Goal: Task Accomplishment & Management: Use online tool/utility

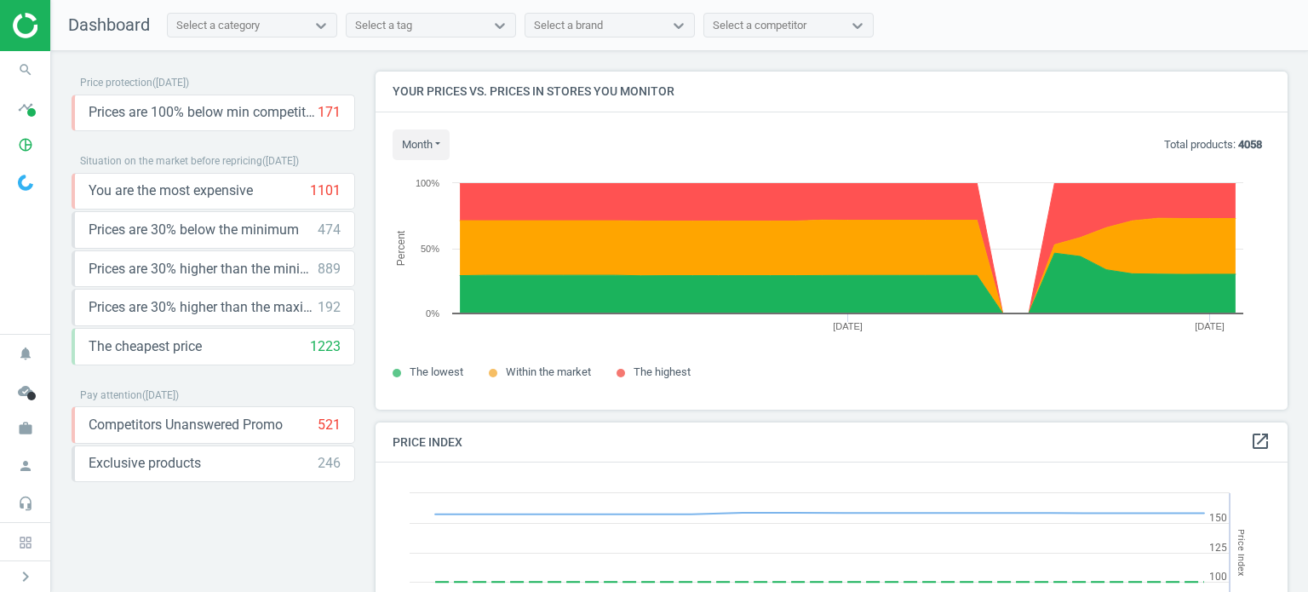
scroll to position [418, 924]
click at [27, 59] on icon "search" at bounding box center [25, 70] width 32 height 32
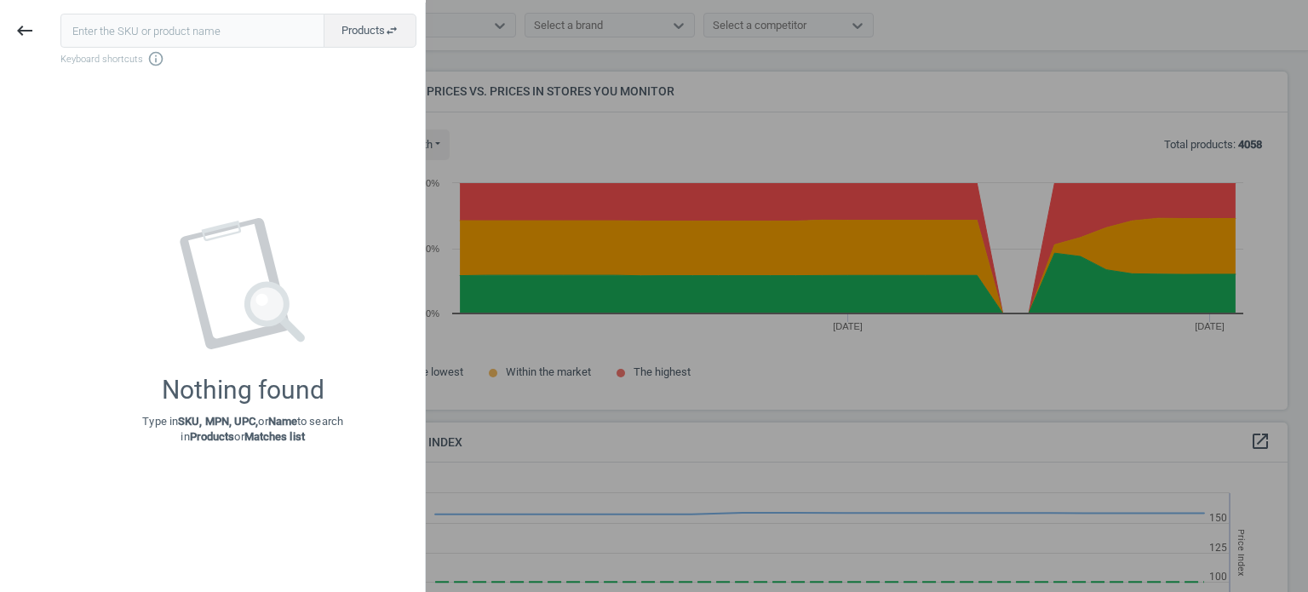
type input "9420147"
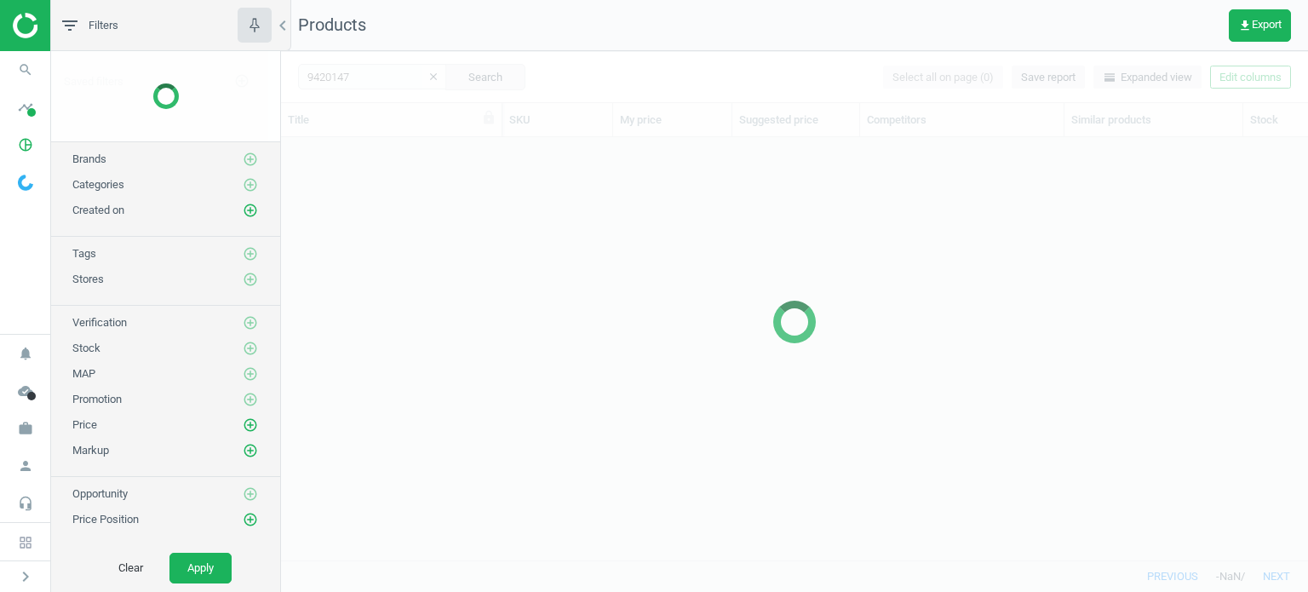
scroll to position [398, 1013]
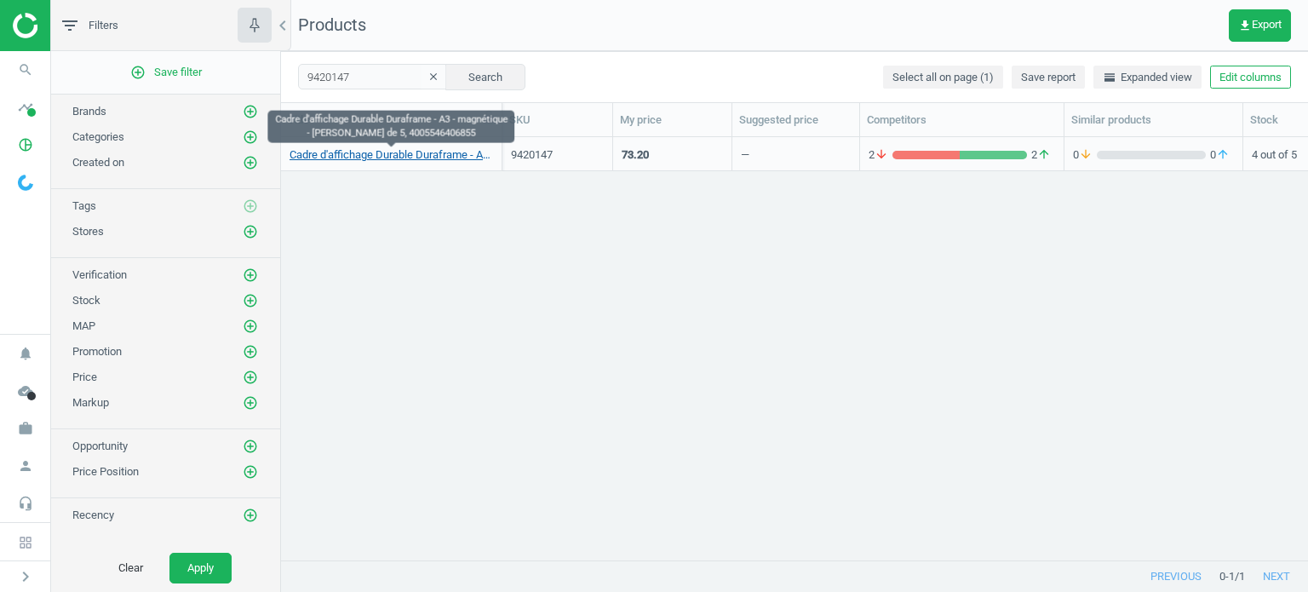
click at [439, 149] on link "Cadre d'affichage Durable Duraframe - A3 - magnétique - [PERSON_NAME] de 5, 400…" at bounding box center [390, 154] width 203 height 15
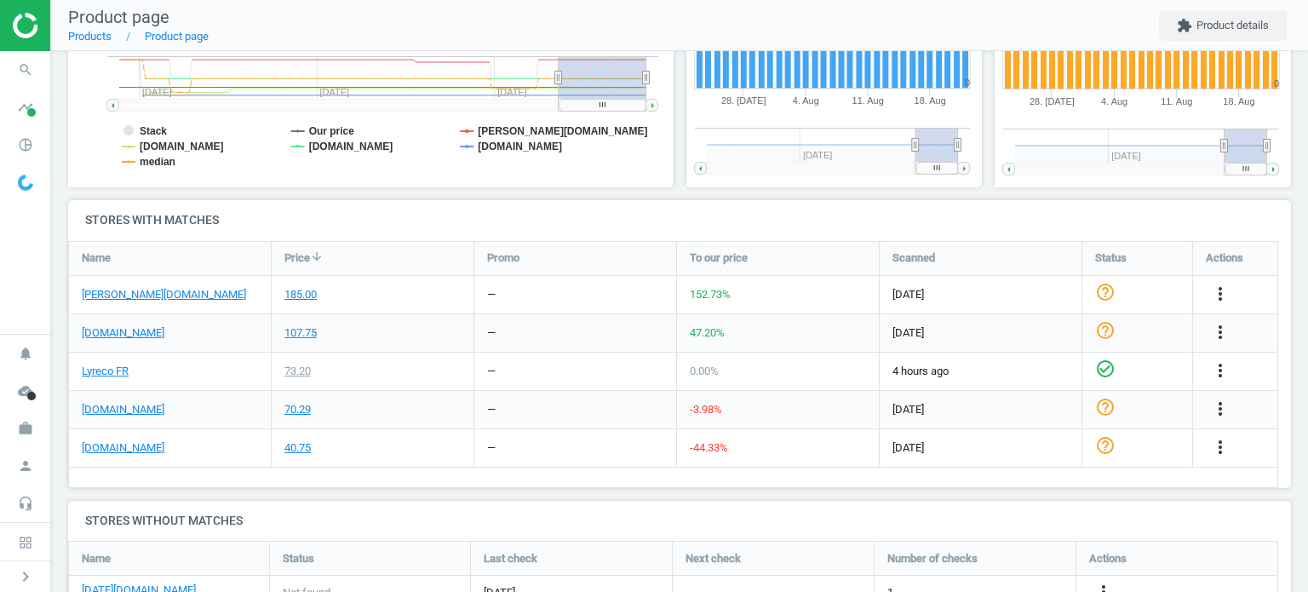
scroll to position [432, 0]
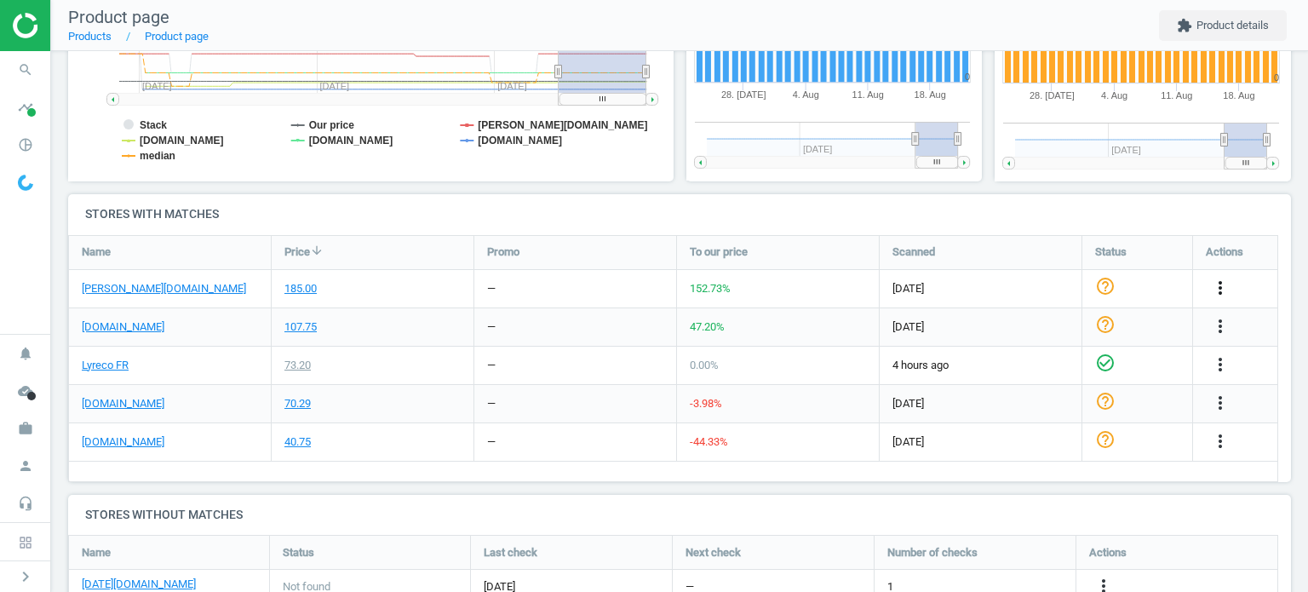
click at [1220, 285] on icon "more_vert" at bounding box center [1220, 288] width 20 height 20
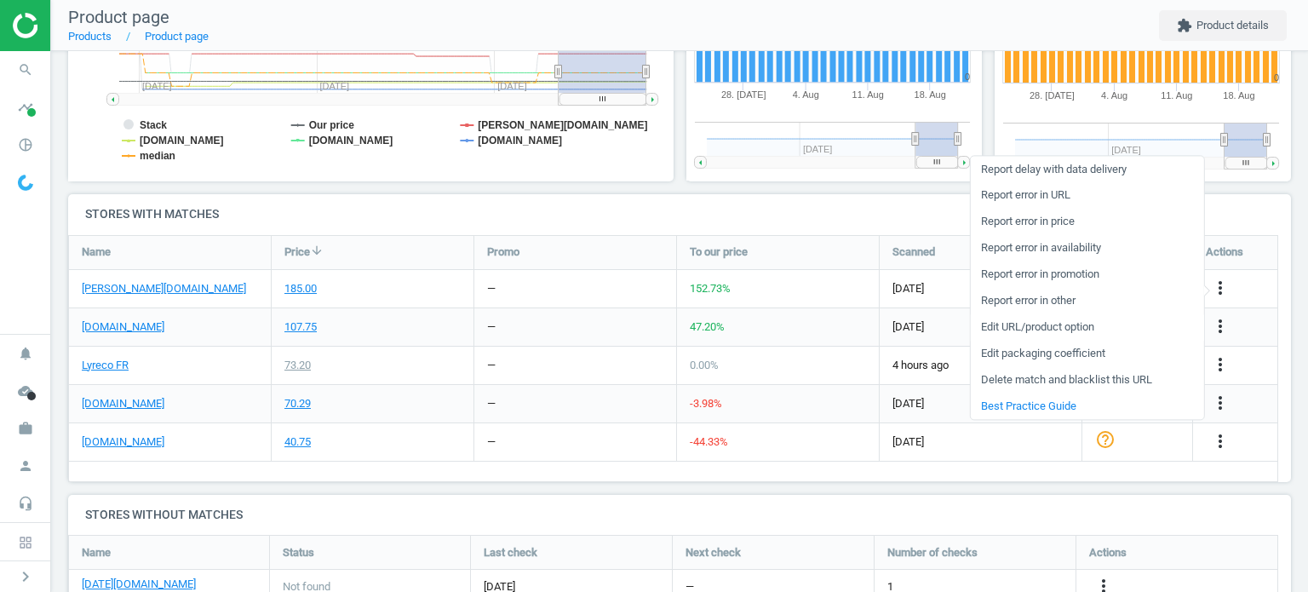
click at [1081, 326] on link "Edit URL/product option" at bounding box center [1086, 327] width 233 height 26
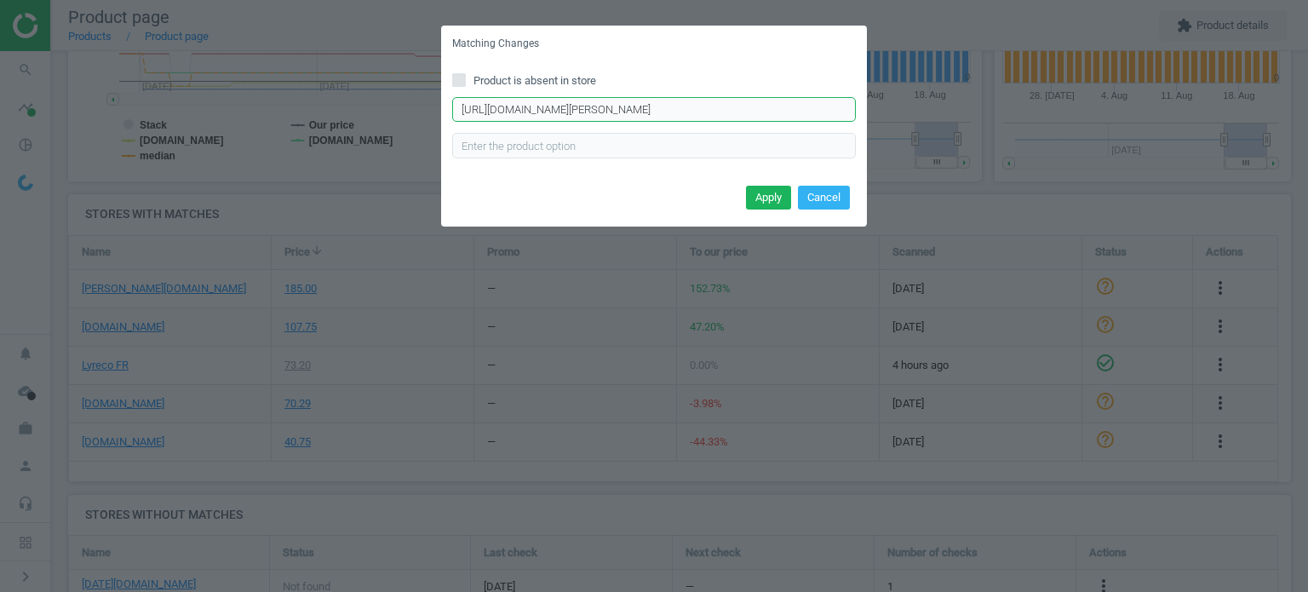
click at [770, 112] on input "[URL][DOMAIN_NAME][PERSON_NAME]" at bounding box center [654, 110] width 404 height 26
paste input "pochettes-magnetiques-duraframe-durable-pour-document-a3-lot-5/714300#ocontext=…"
click at [592, 115] on input "[URL][DOMAIN_NAME][PERSON_NAME]" at bounding box center [654, 110] width 404 height 26
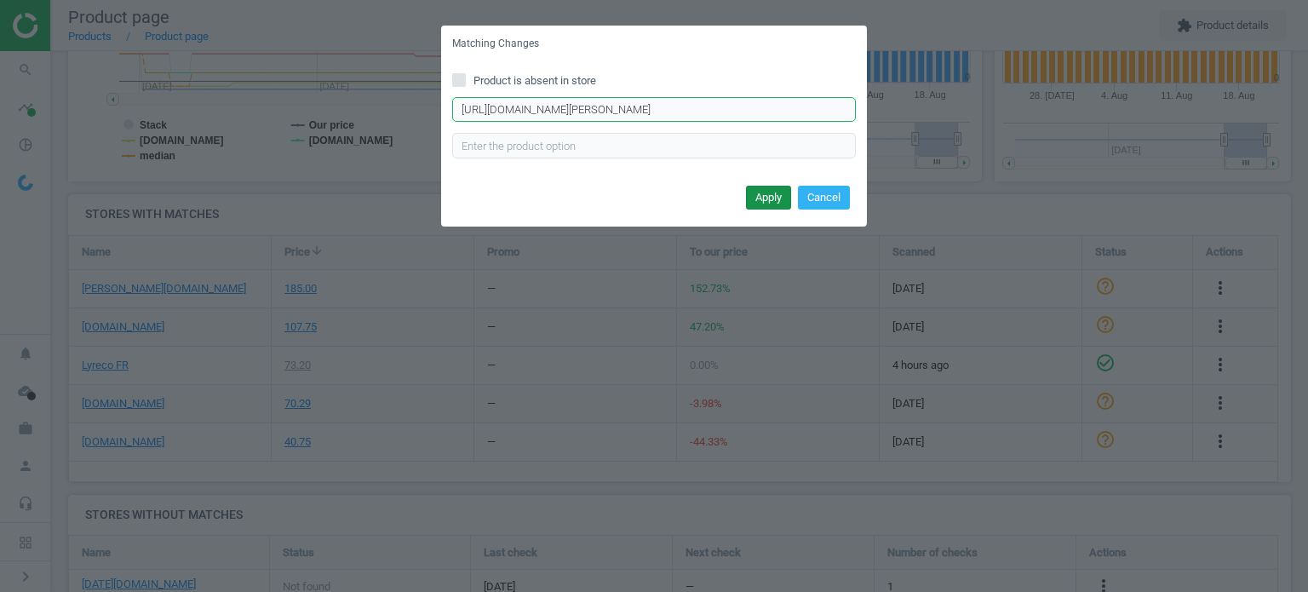
type input "[URL][DOMAIN_NAME][PERSON_NAME]"
click at [758, 194] on button "Apply" at bounding box center [768, 198] width 45 height 24
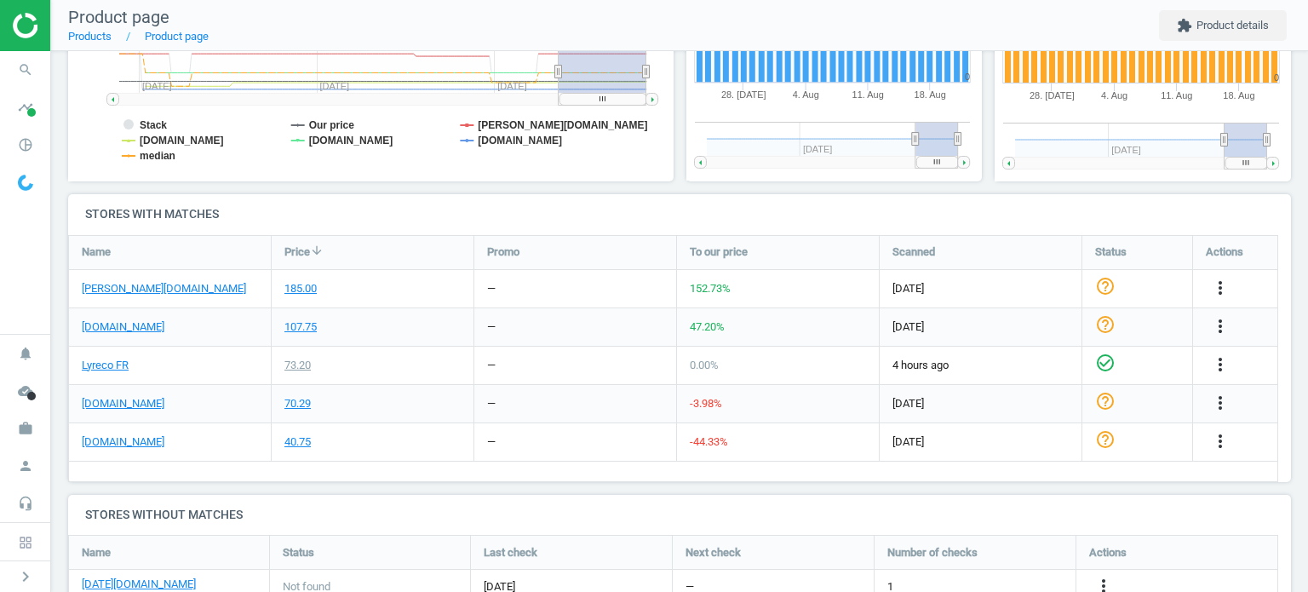
click at [537, 439] on div "—" at bounding box center [575, 441] width 202 height 37
click at [26, 77] on icon "search" at bounding box center [25, 70] width 32 height 32
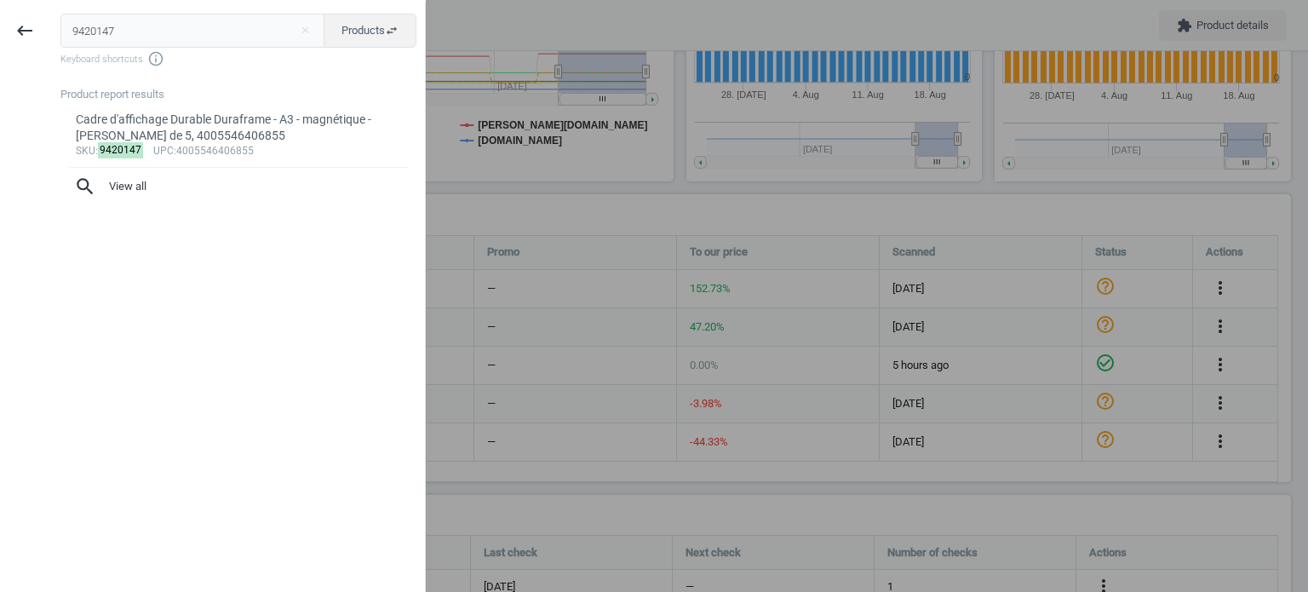
click at [81, 20] on input "9420147" at bounding box center [192, 31] width 265 height 34
type input "12815314"
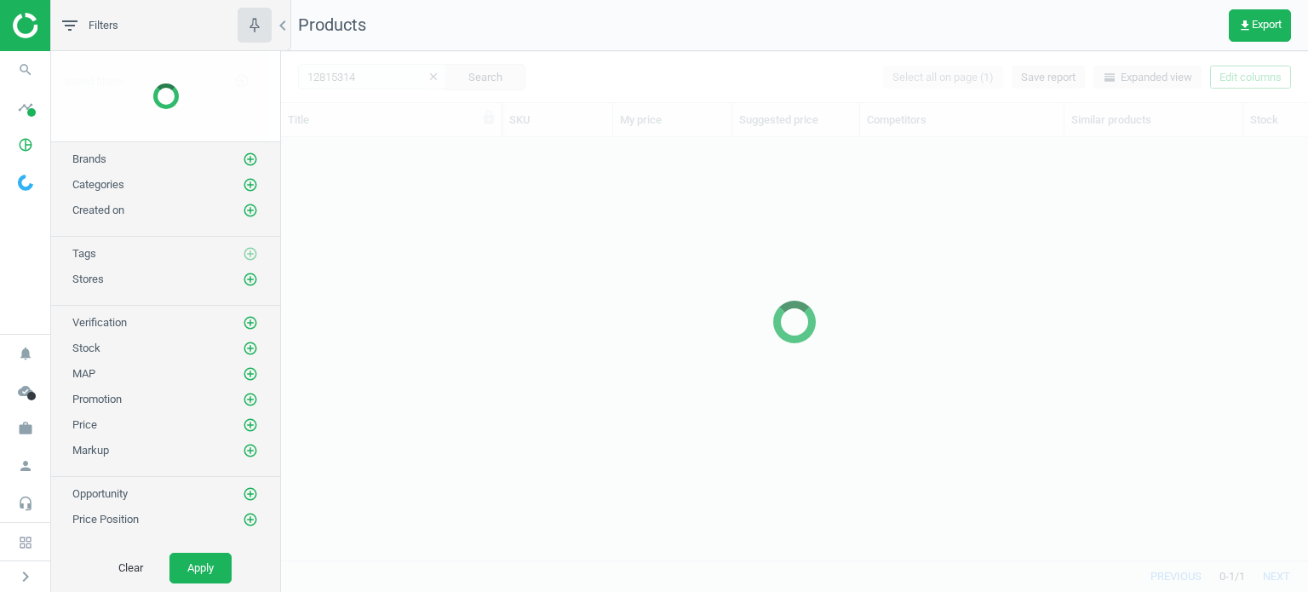
scroll to position [398, 1013]
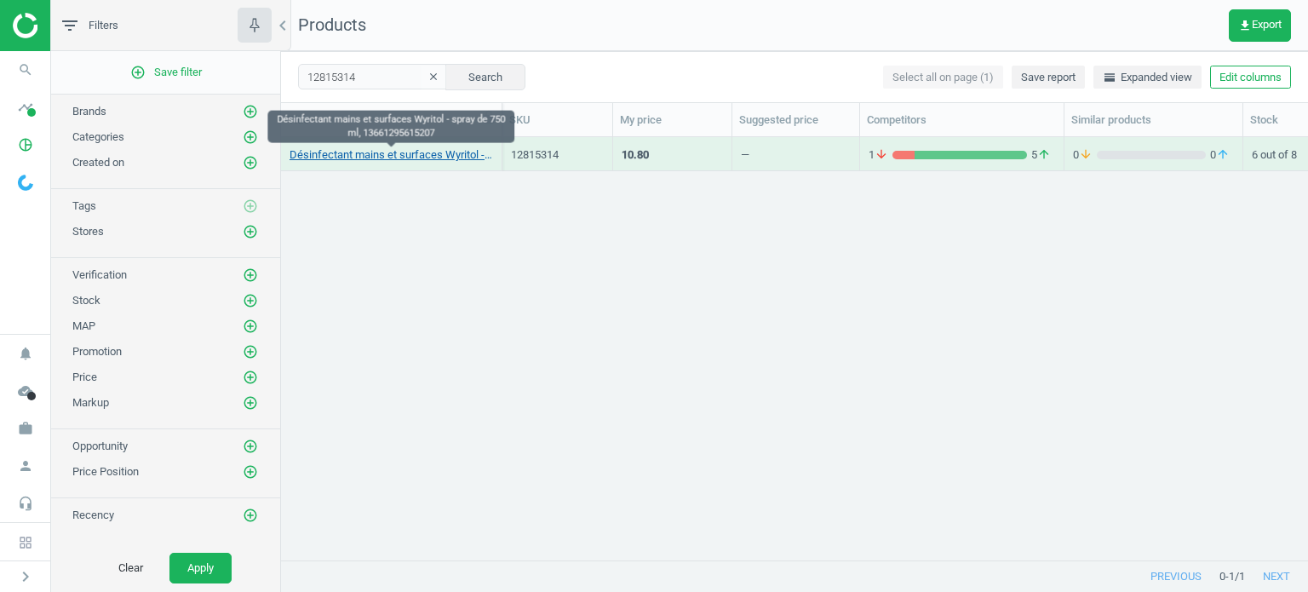
click at [466, 153] on link "Désinfectant mains et surfaces Wyritol - spray de 750 ml, 13661295615207" at bounding box center [390, 154] width 203 height 15
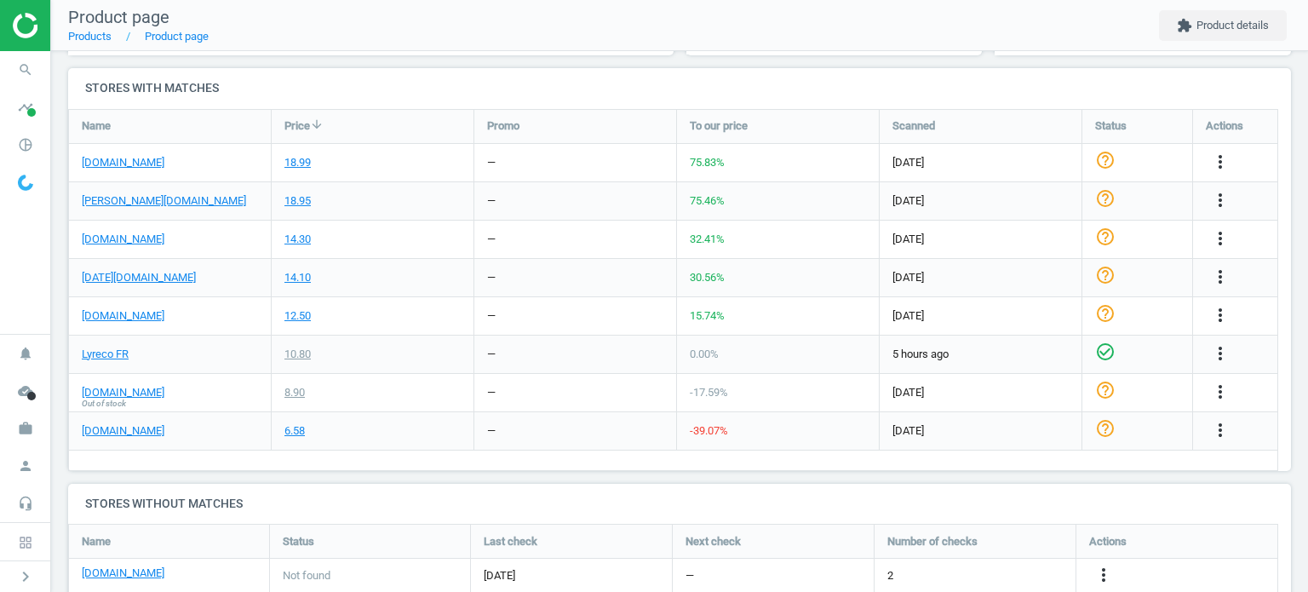
scroll to position [559, 0]
click at [1219, 235] on icon "more_vert" at bounding box center [1220, 237] width 20 height 20
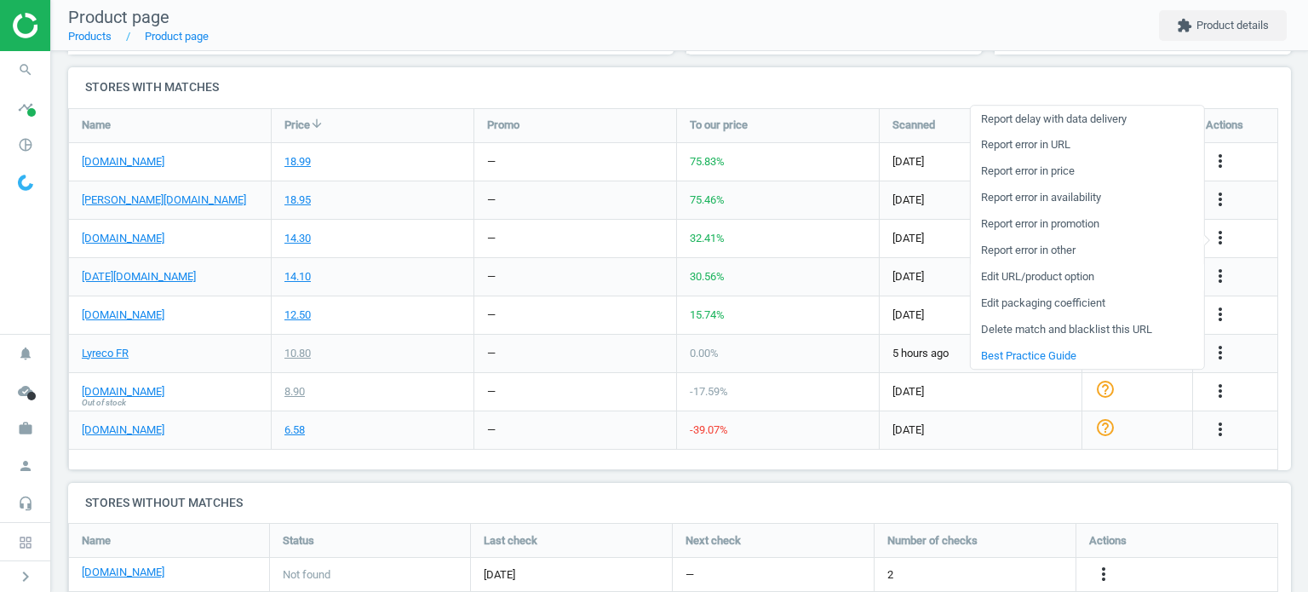
click at [994, 278] on link "Edit URL/product option" at bounding box center [1086, 277] width 233 height 26
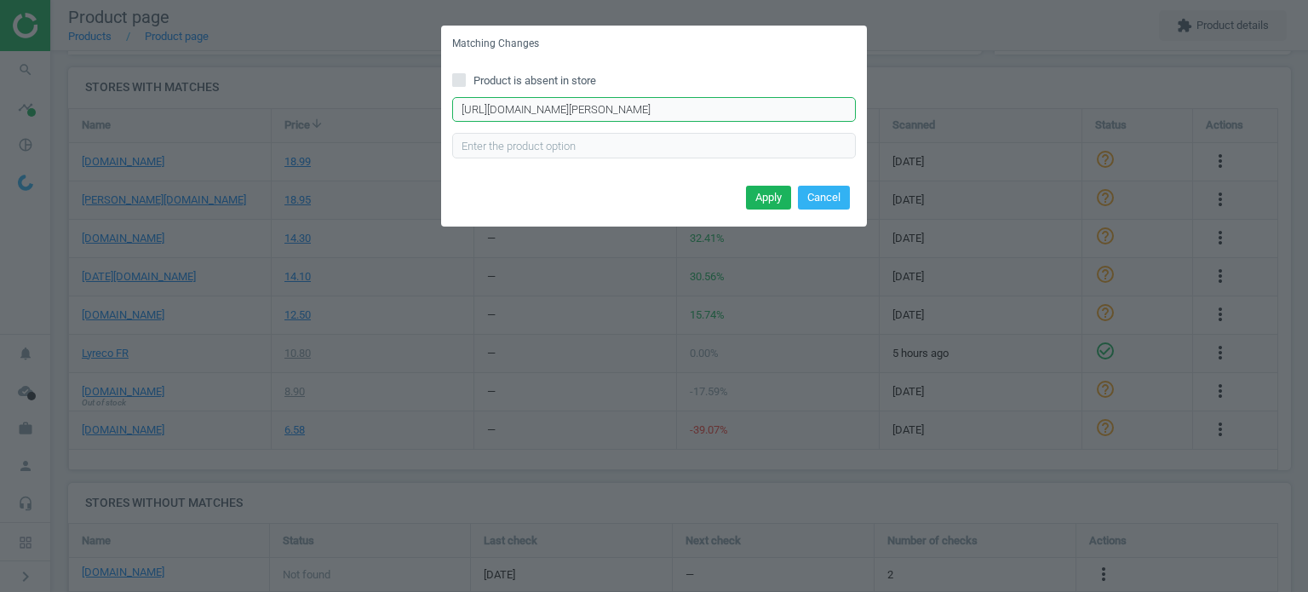
click at [592, 106] on input "[URL][DOMAIN_NAME][PERSON_NAME]" at bounding box center [654, 110] width 404 height 26
paste input "milieu-medical_sku12649"
type input "[URL][DOMAIN_NAME][PERSON_NAME]"
click at [780, 197] on button "Apply" at bounding box center [768, 198] width 45 height 24
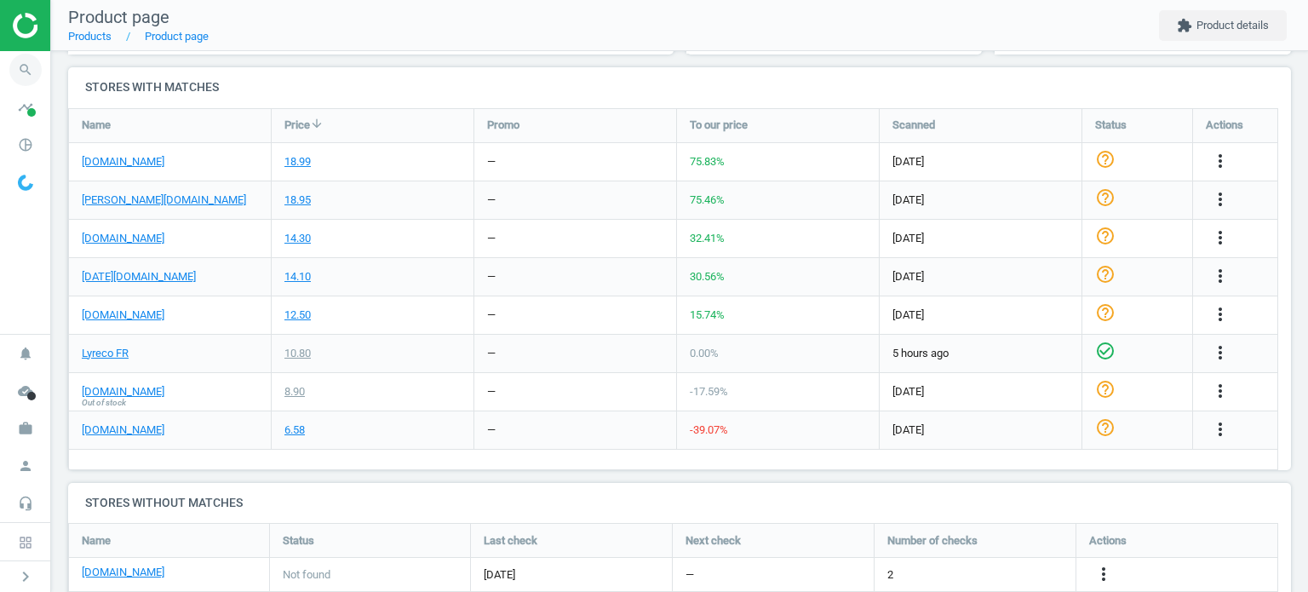
click at [17, 67] on icon "search" at bounding box center [25, 70] width 32 height 32
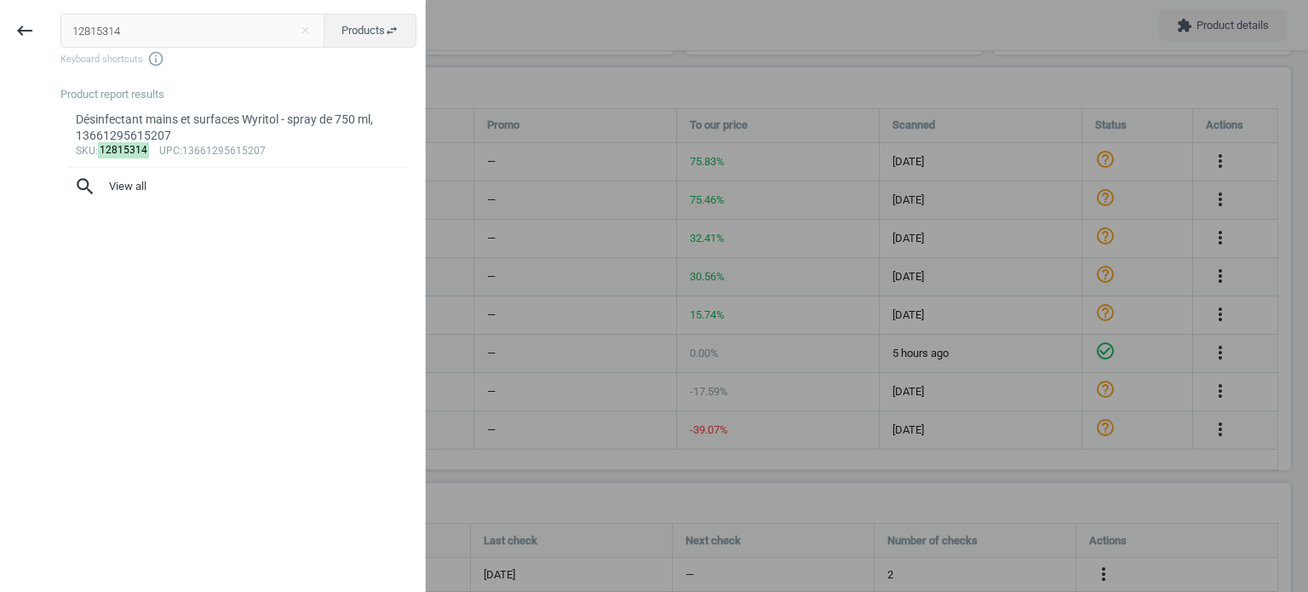
click at [85, 33] on input "12815314" at bounding box center [192, 31] width 265 height 34
type input "6072199"
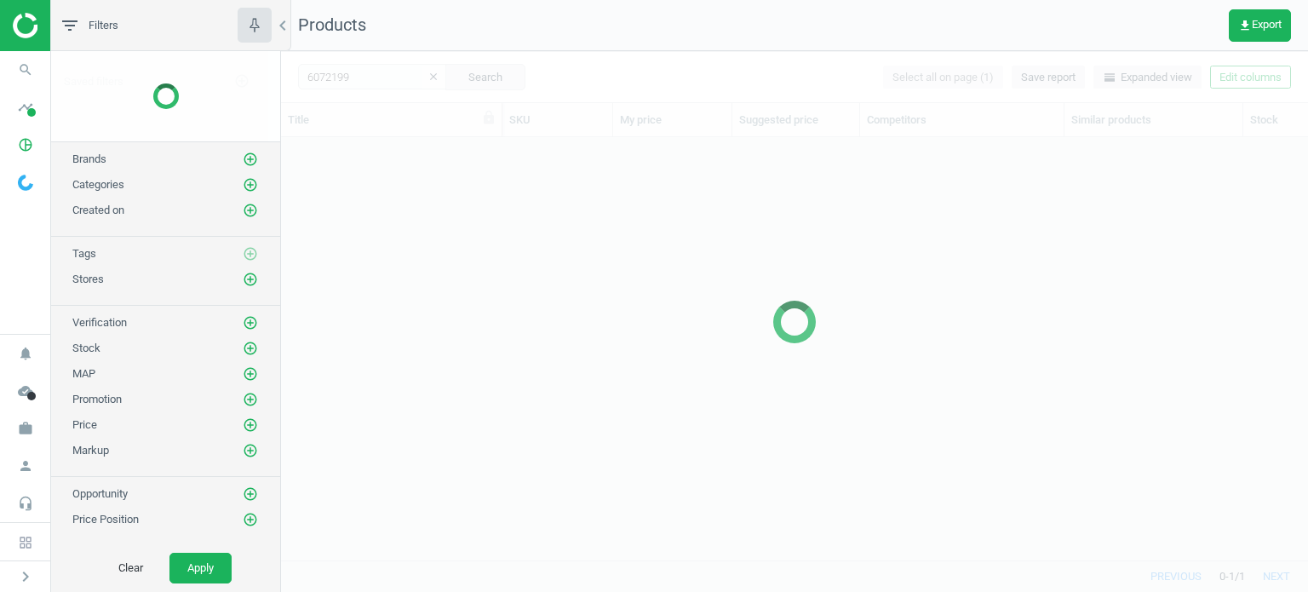
scroll to position [398, 1013]
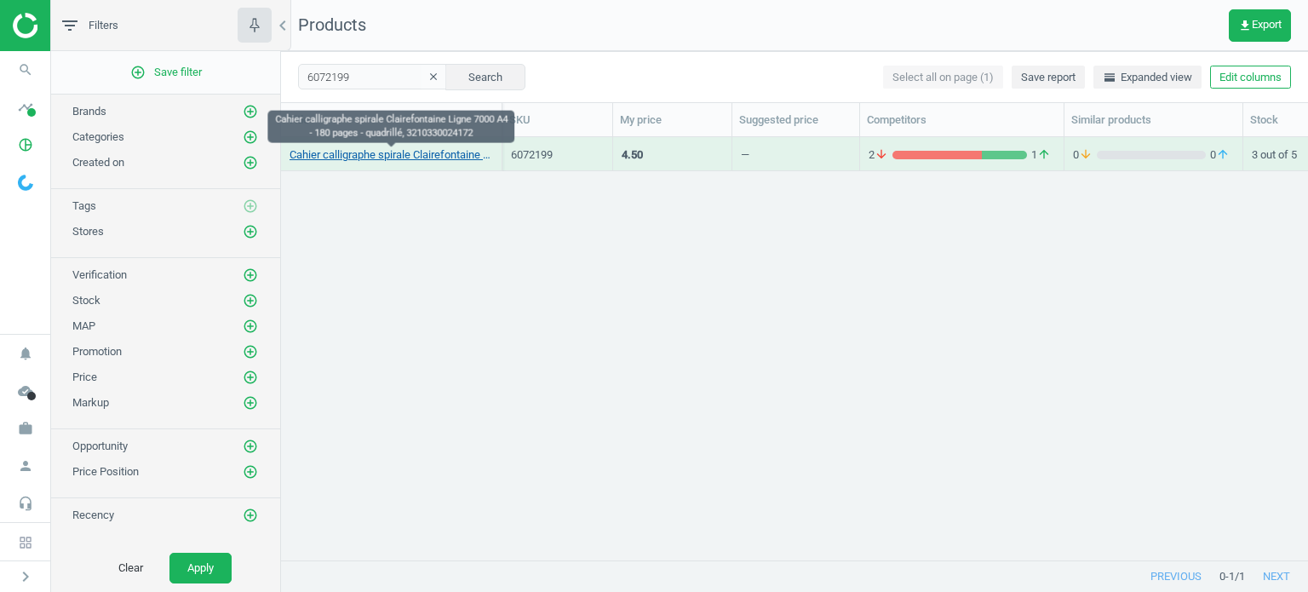
click at [341, 159] on link "Cahier calligraphe spirale Clairefontaine Ligne 7000 A4 - 180 pages - quadrillé…" at bounding box center [390, 154] width 203 height 15
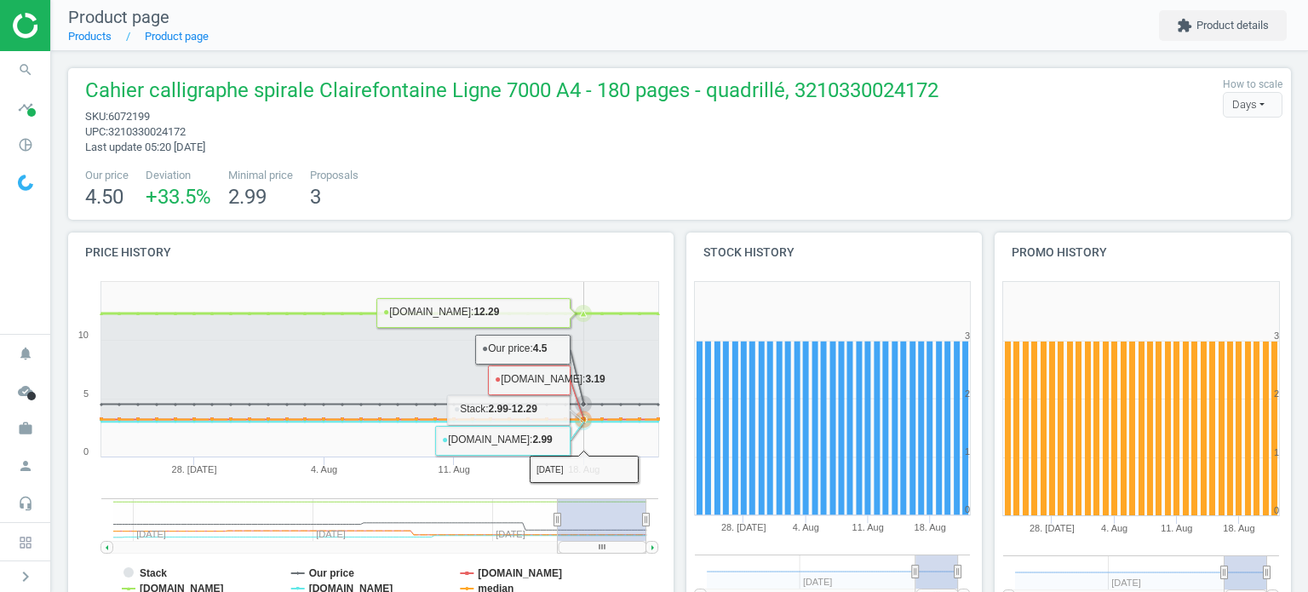
scroll to position [489, 0]
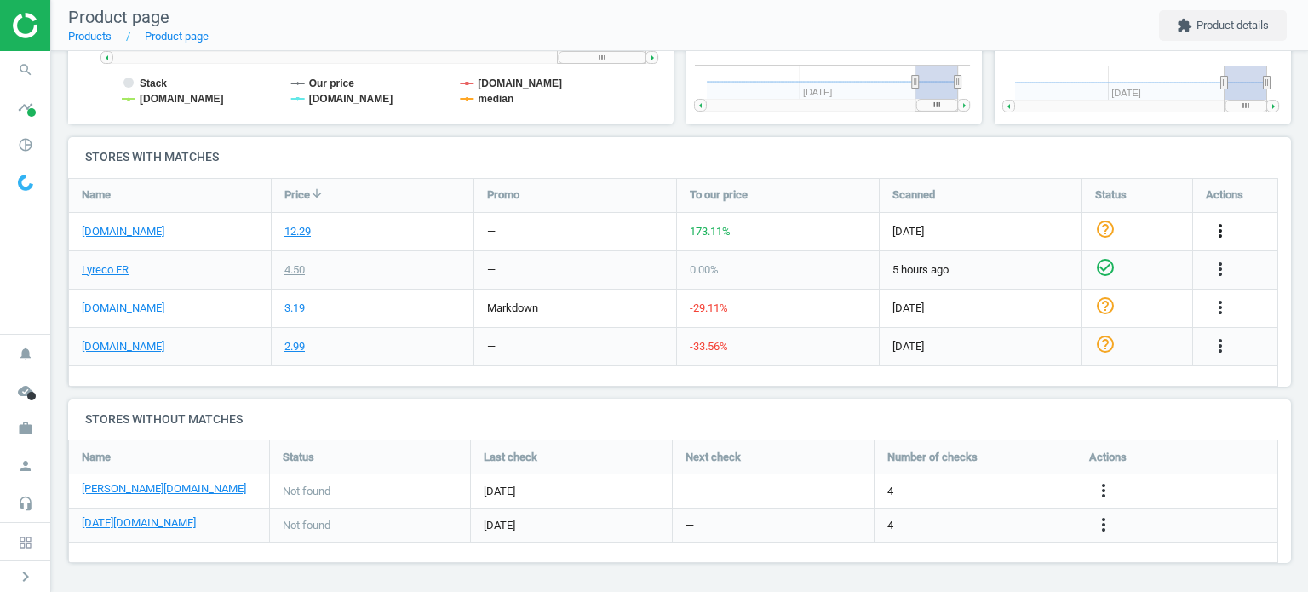
click at [1219, 232] on icon "more_vert" at bounding box center [1220, 230] width 20 height 20
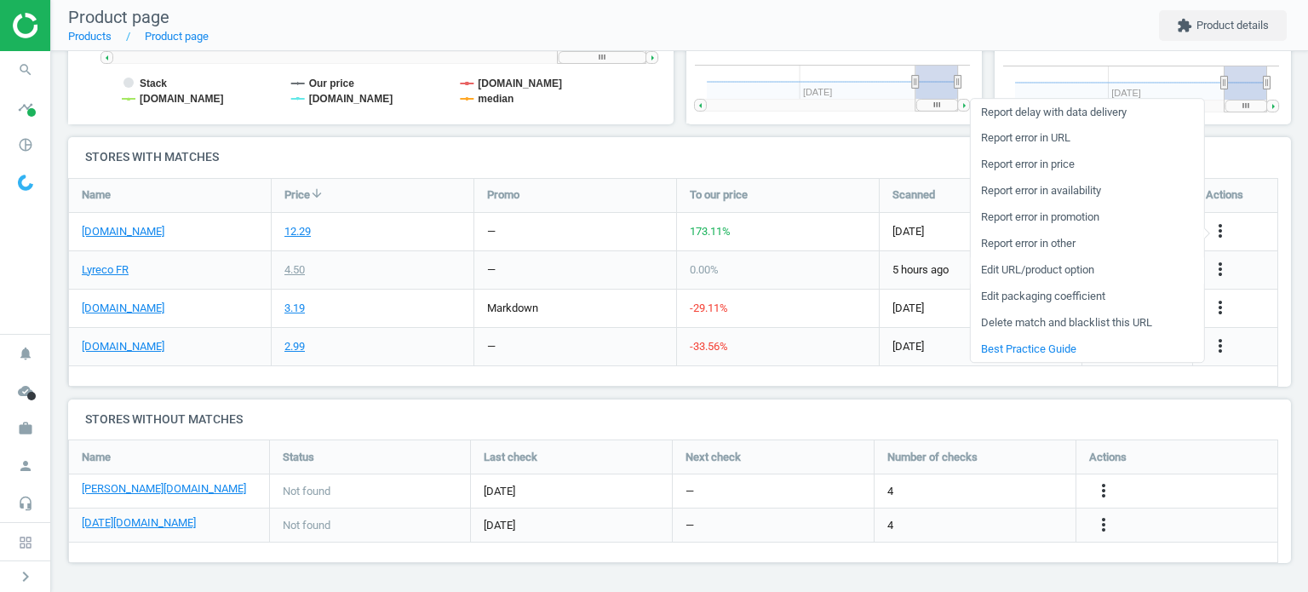
click at [1010, 268] on link "Edit URL/product option" at bounding box center [1086, 270] width 233 height 26
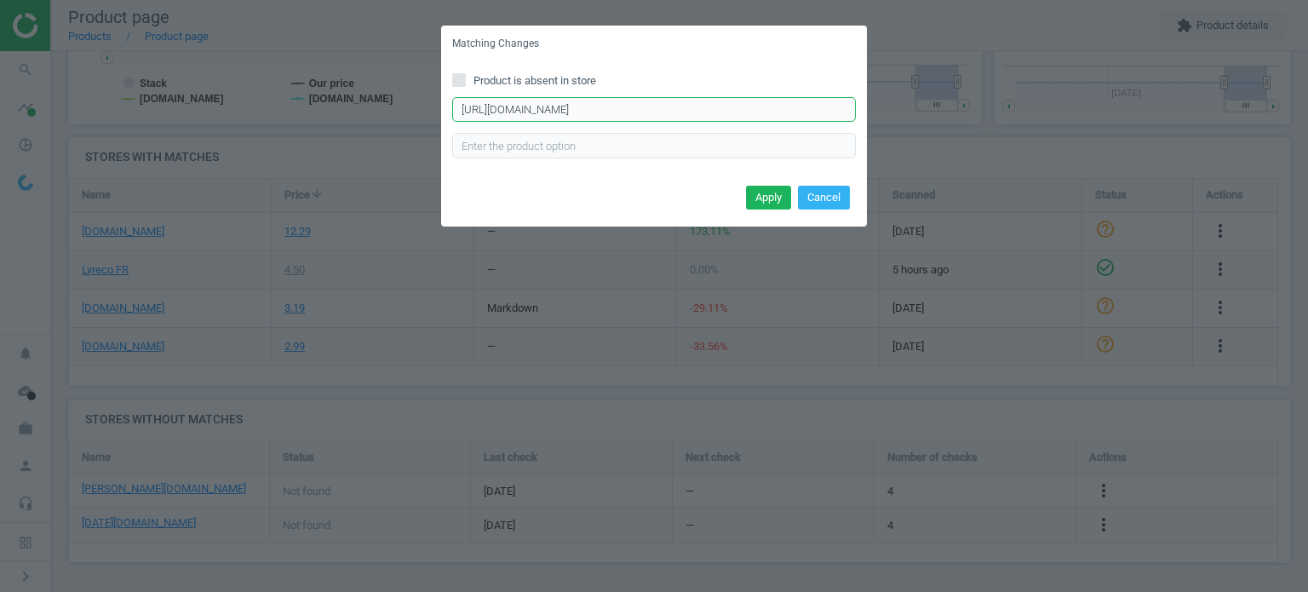
click at [544, 104] on input "[URL][DOMAIN_NAME]" at bounding box center [654, 110] width 404 height 26
paste input "cahier-spirale-calligraphe-70g-a4-5x5-180-pages-p-139471"
type input "[URL][DOMAIN_NAME]"
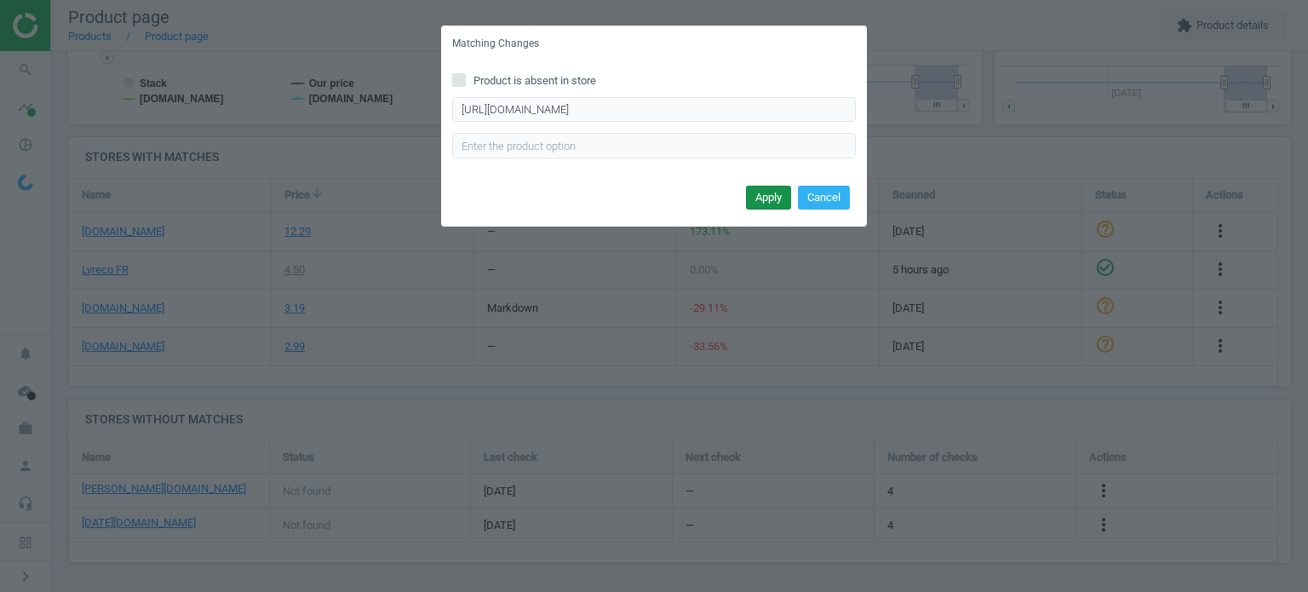
click at [773, 194] on button "Apply" at bounding box center [768, 198] width 45 height 24
